Goal: Find specific page/section: Find specific page/section

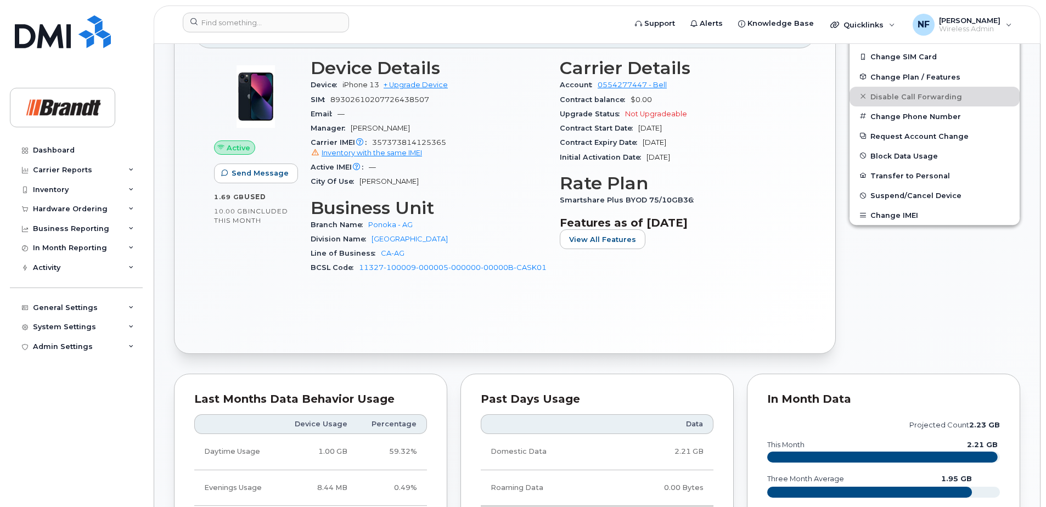
scroll to position [110, 0]
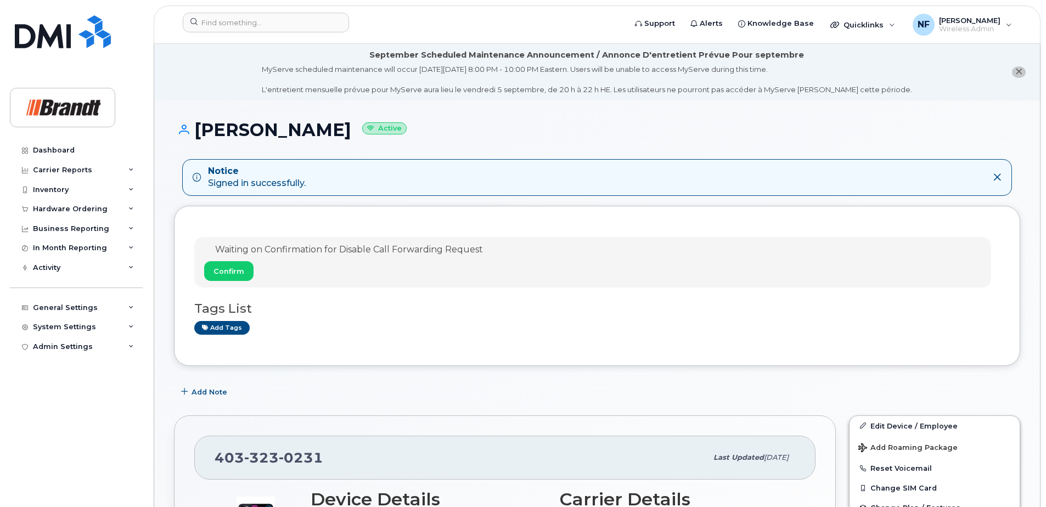
click at [1018, 66] on button "close notification" at bounding box center [1019, 72] width 14 height 12
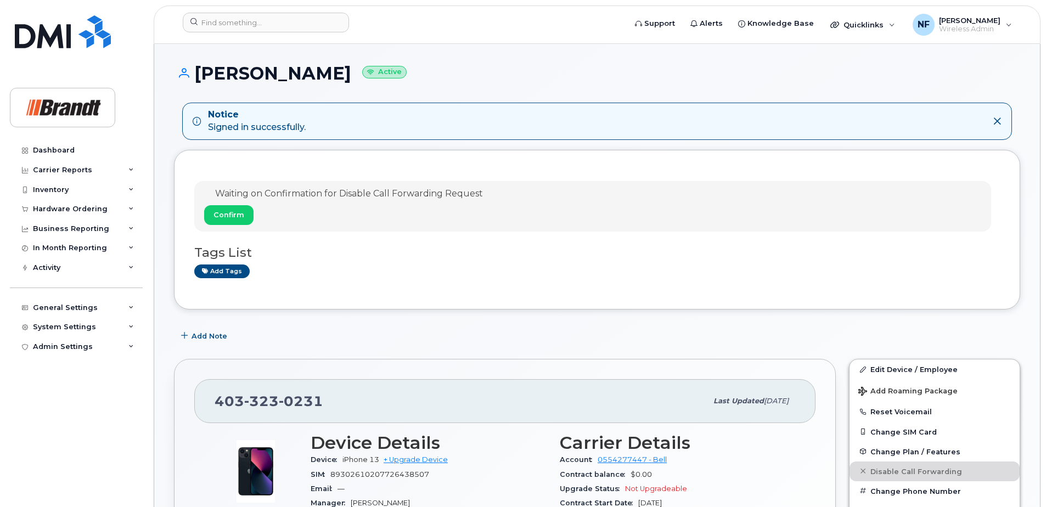
click at [1004, 120] on div "Notice Signed in successfully." at bounding box center [597, 121] width 830 height 37
click at [993, 121] on icon at bounding box center [997, 121] width 9 height 9
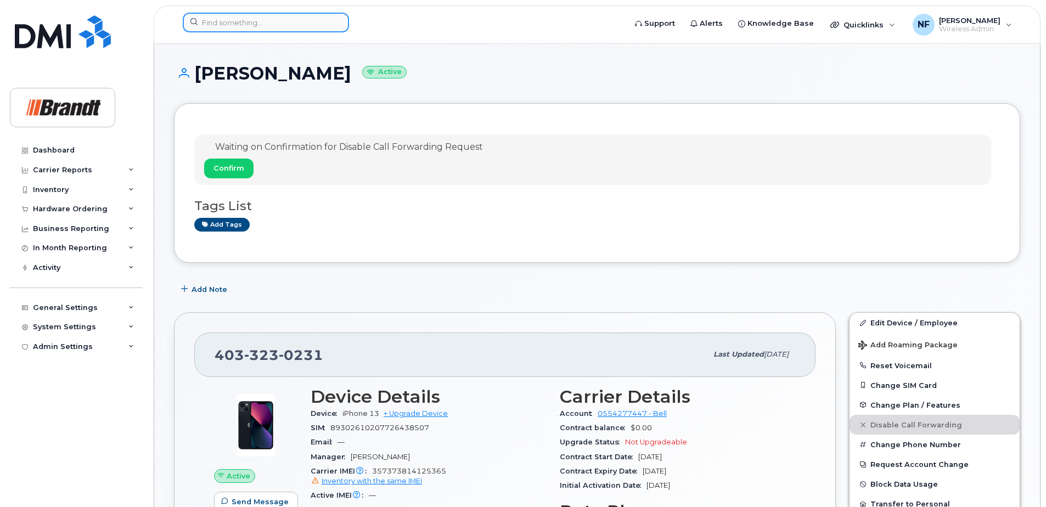
click at [241, 25] on input at bounding box center [266, 23] width 166 height 20
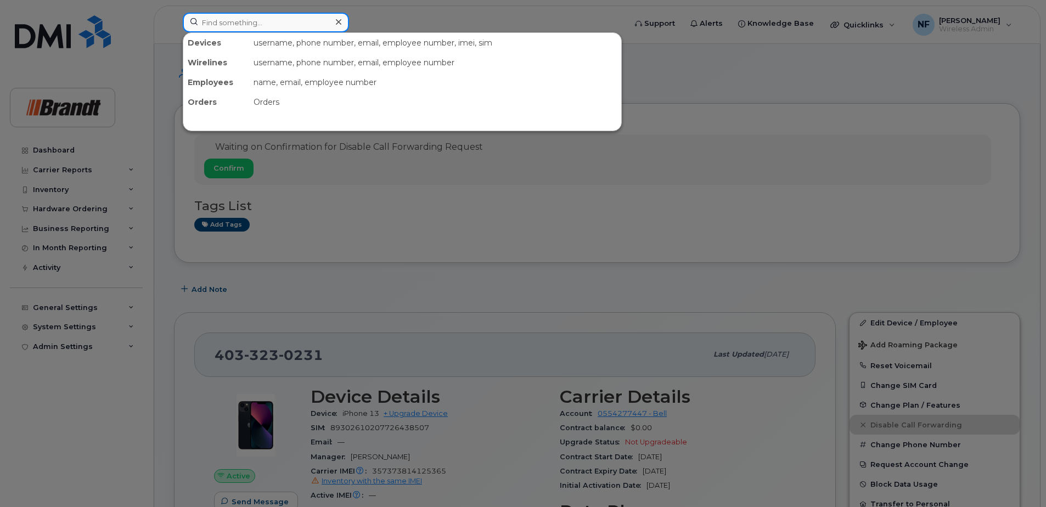
click at [241, 25] on input at bounding box center [266, 23] width 166 height 20
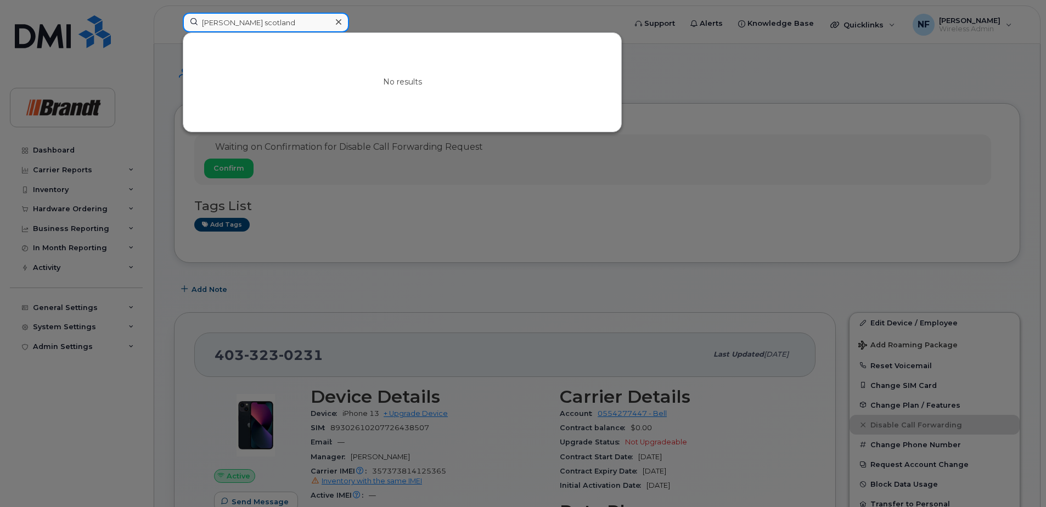
click at [213, 21] on input "ken scotland" at bounding box center [266, 23] width 166 height 20
type input "kenneth scotland"
